Goal: Navigation & Orientation: Find specific page/section

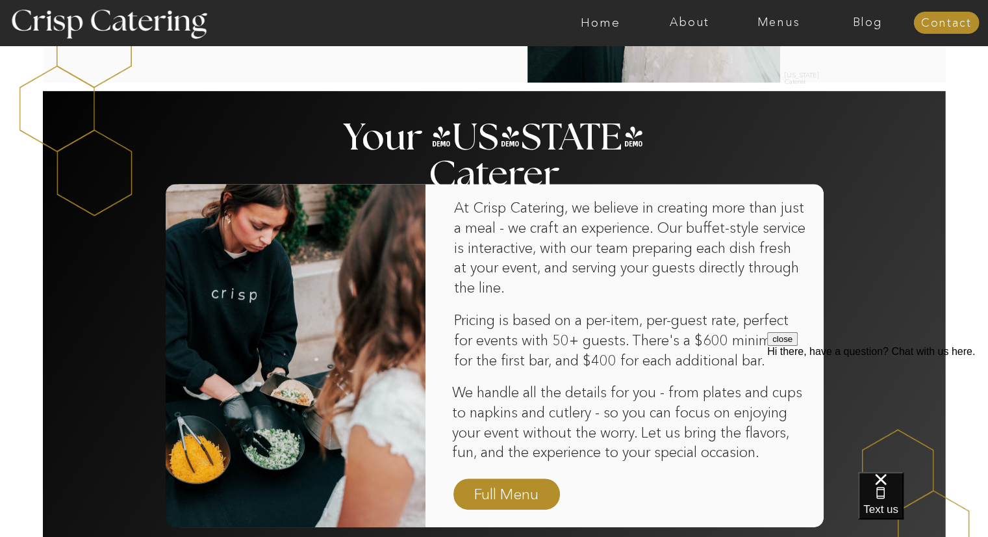
scroll to position [585, 0]
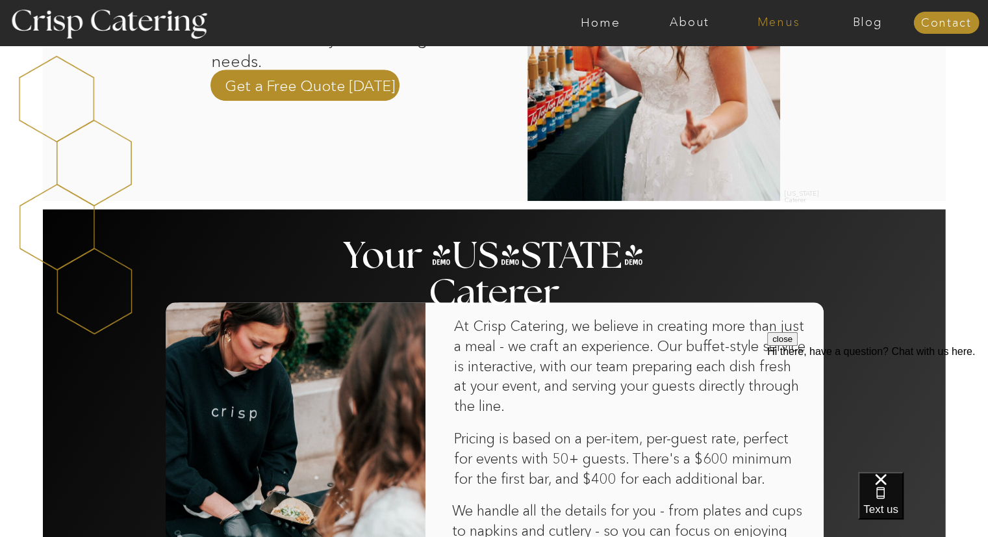
click at [770, 16] on nav "Menus" at bounding box center [778, 22] width 89 height 13
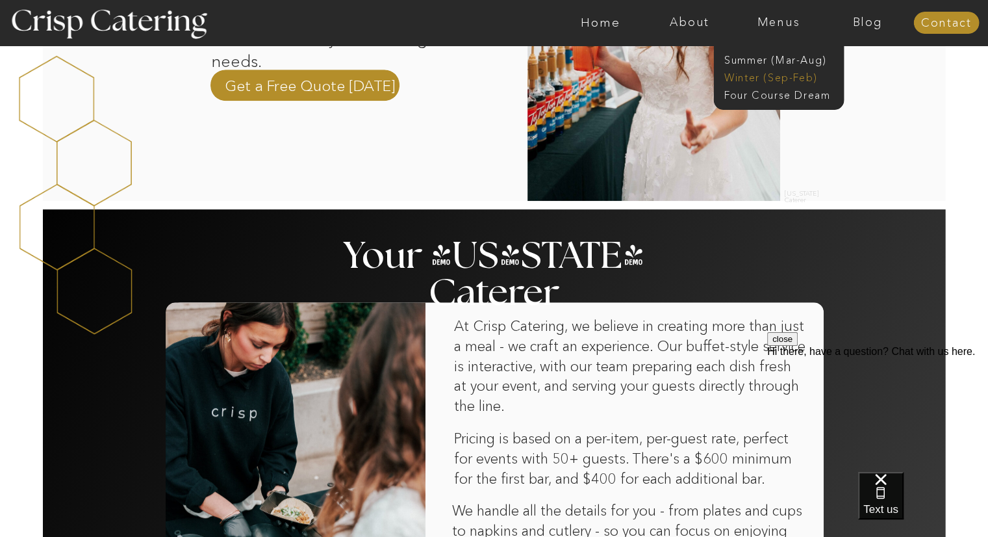
click at [760, 79] on nav "Winter (Sep-Feb)" at bounding box center [777, 76] width 107 height 12
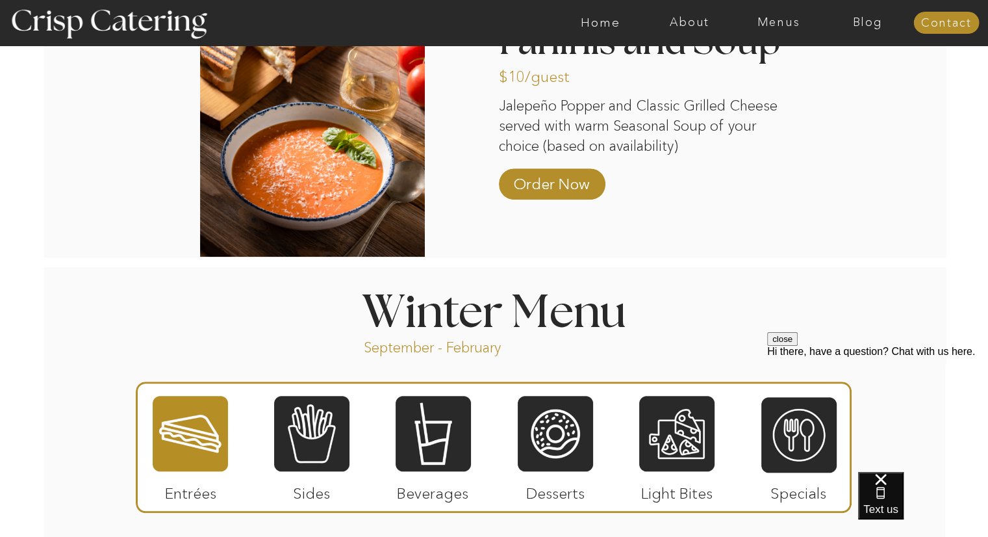
scroll to position [1364, 0]
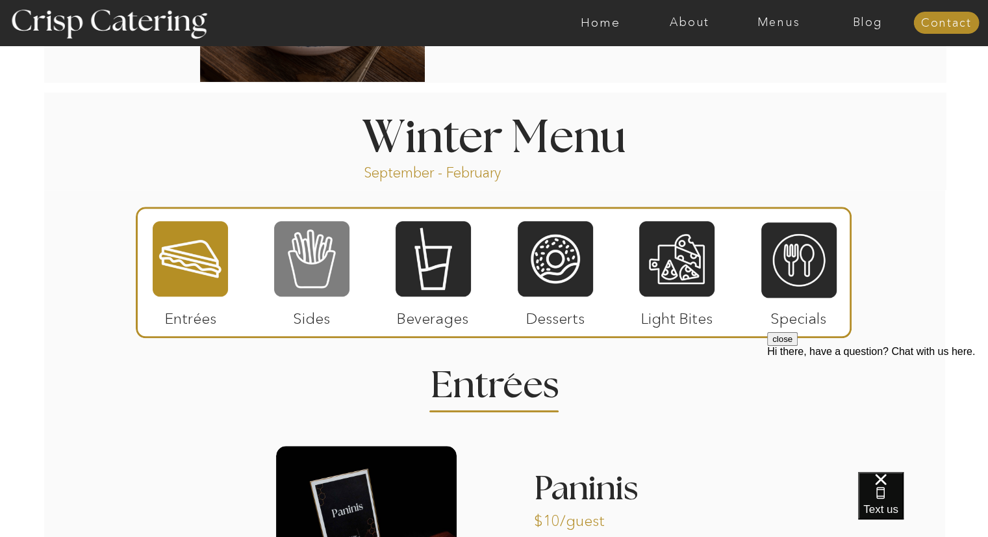
click at [320, 283] on div at bounding box center [311, 259] width 75 height 78
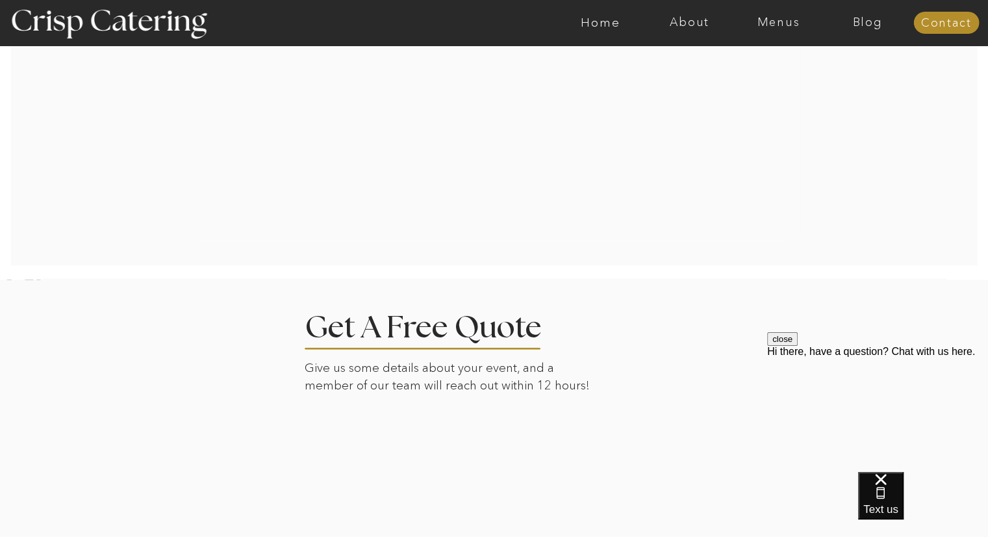
scroll to position [2966, 0]
